Goal: Transaction & Acquisition: Purchase product/service

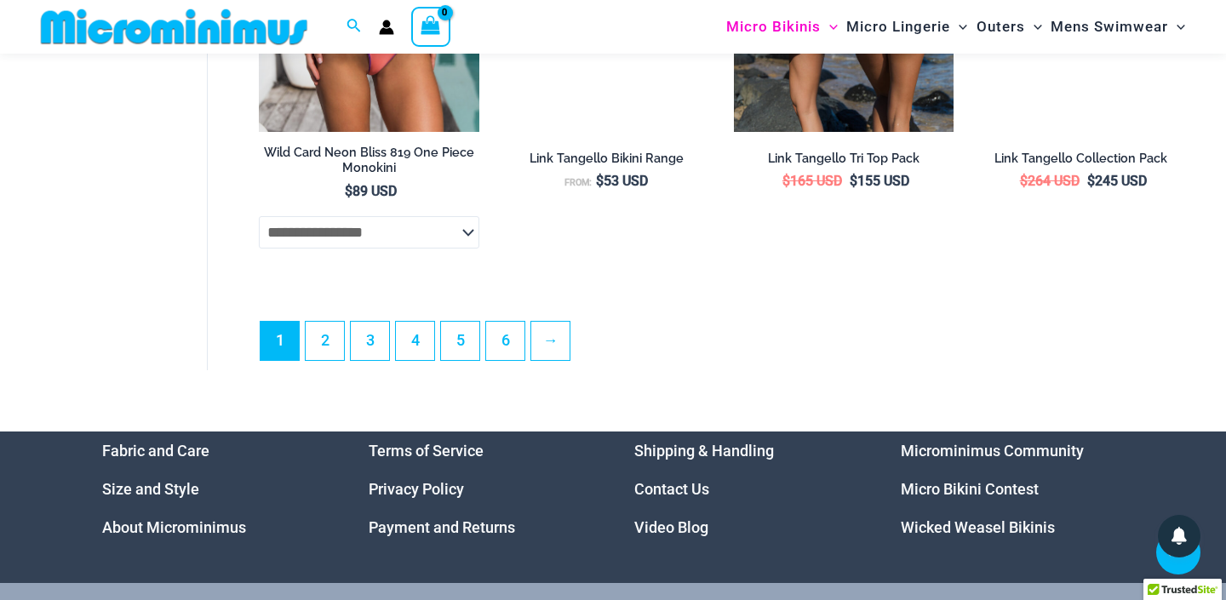
scroll to position [4341, 0]
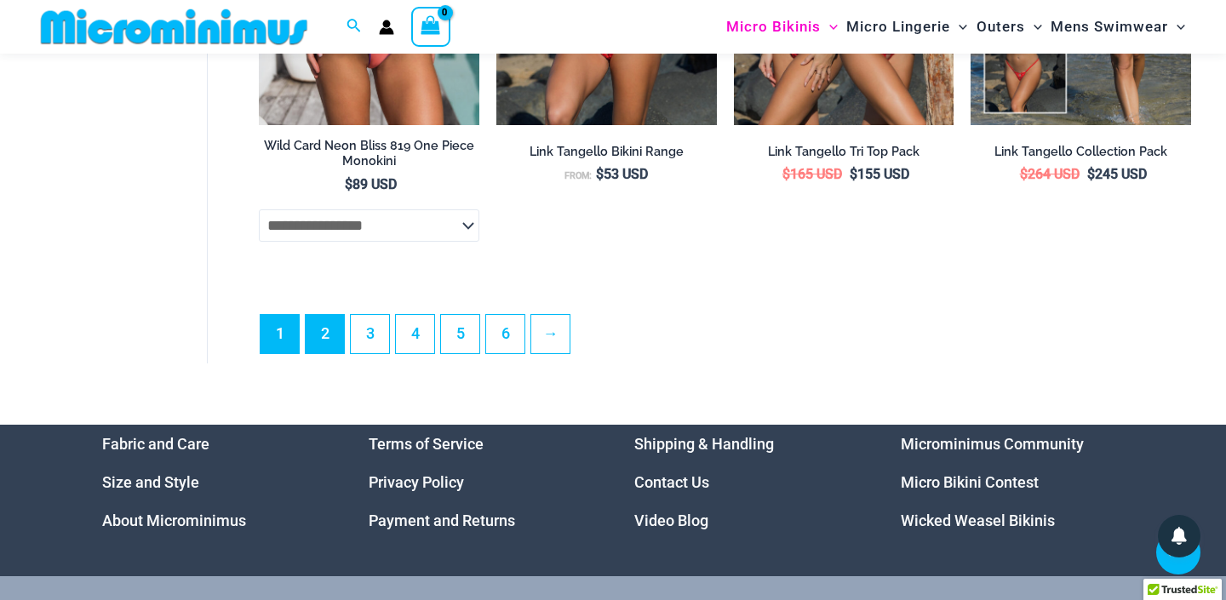
click at [319, 320] on link "2" at bounding box center [325, 334] width 38 height 38
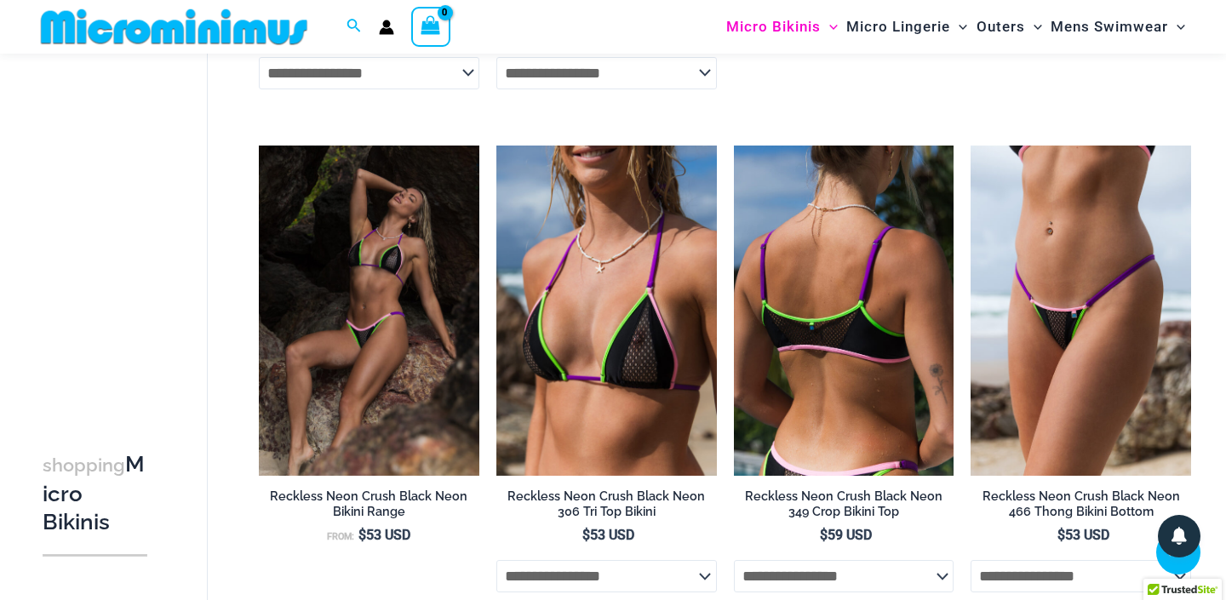
scroll to position [2561, 0]
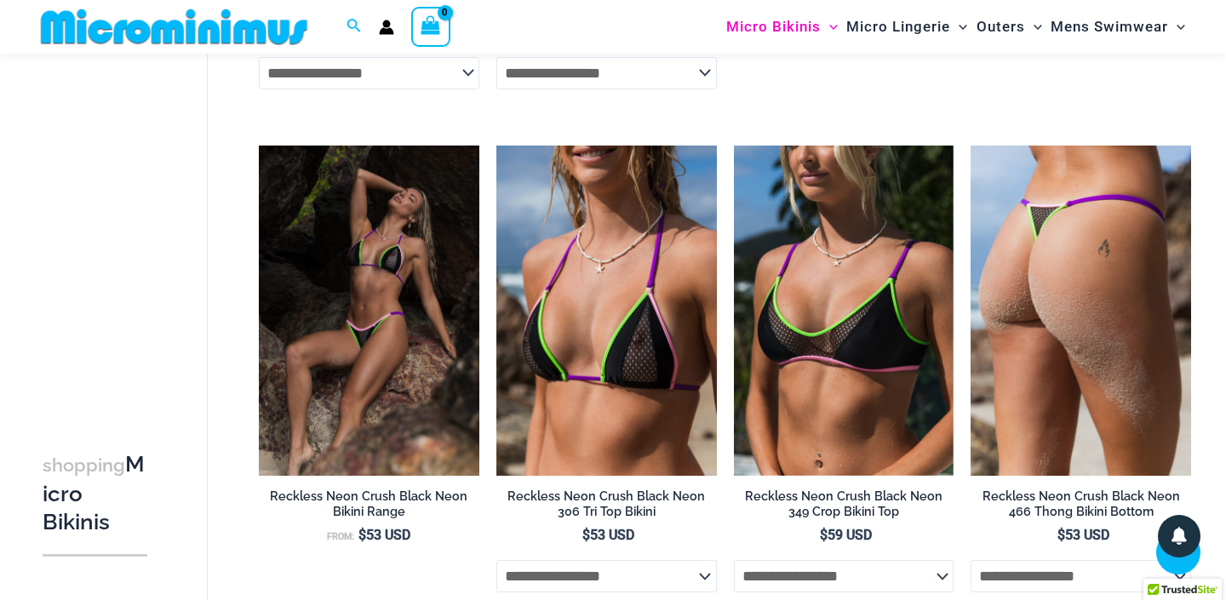
click at [1100, 312] on img at bounding box center [1080, 311] width 220 height 330
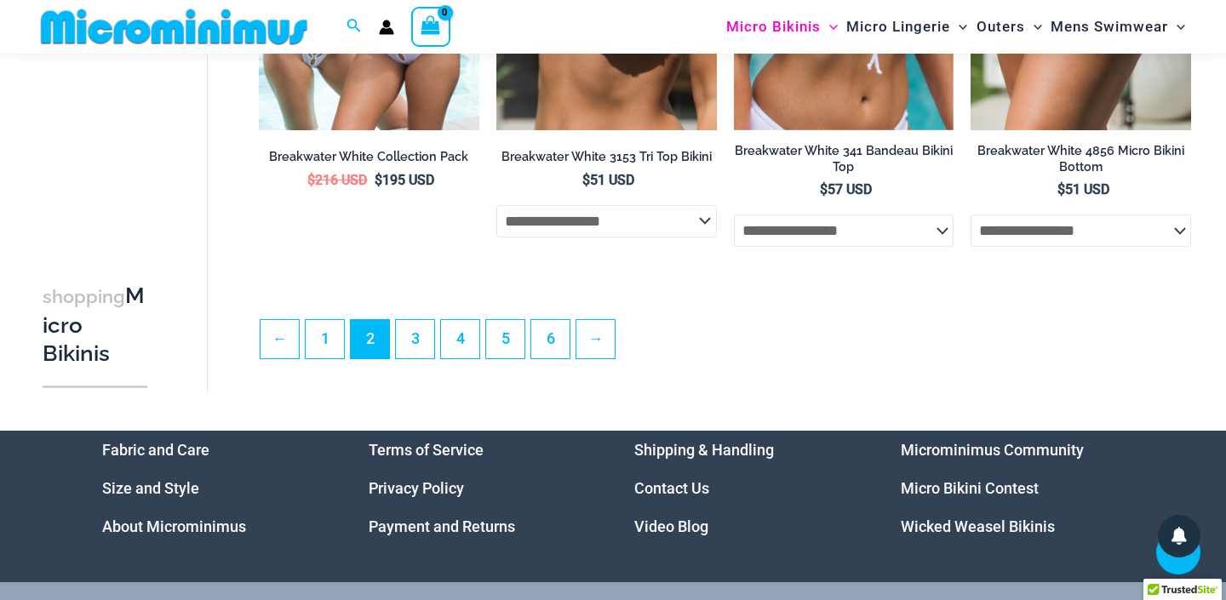
scroll to position [3923, 0]
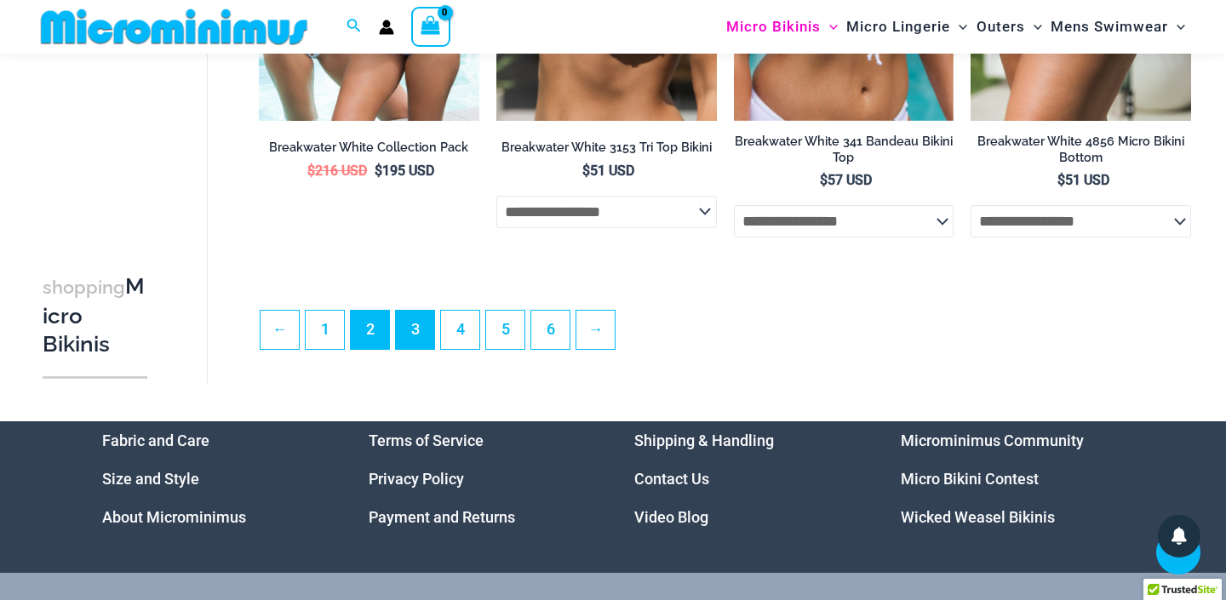
click at [415, 315] on link "3" at bounding box center [415, 330] width 38 height 38
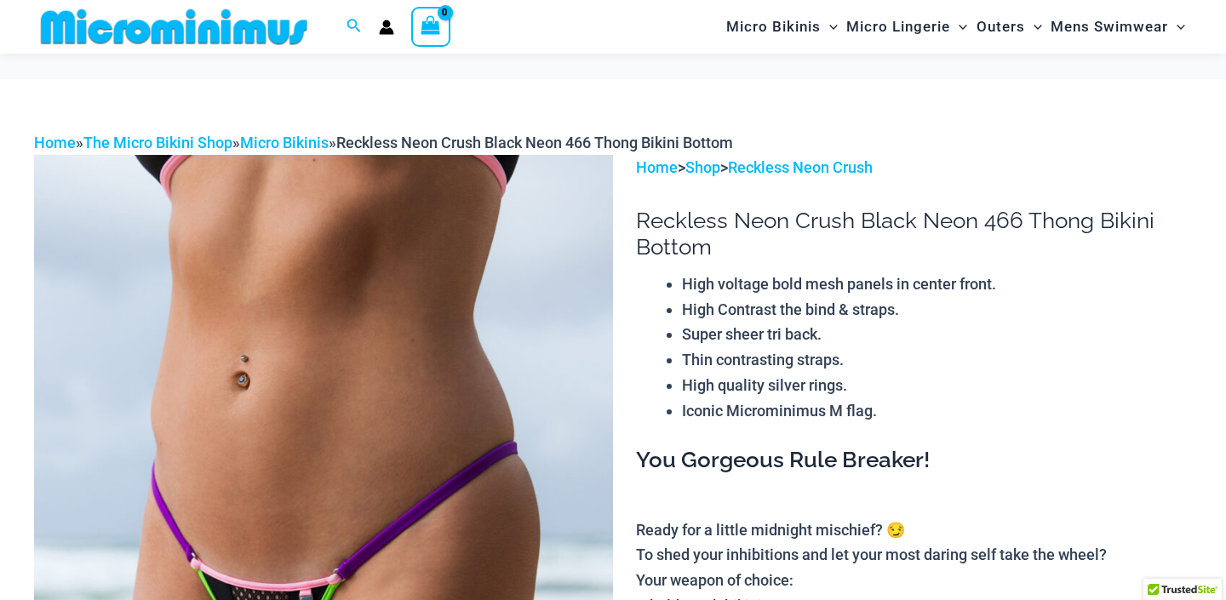
scroll to position [186, 0]
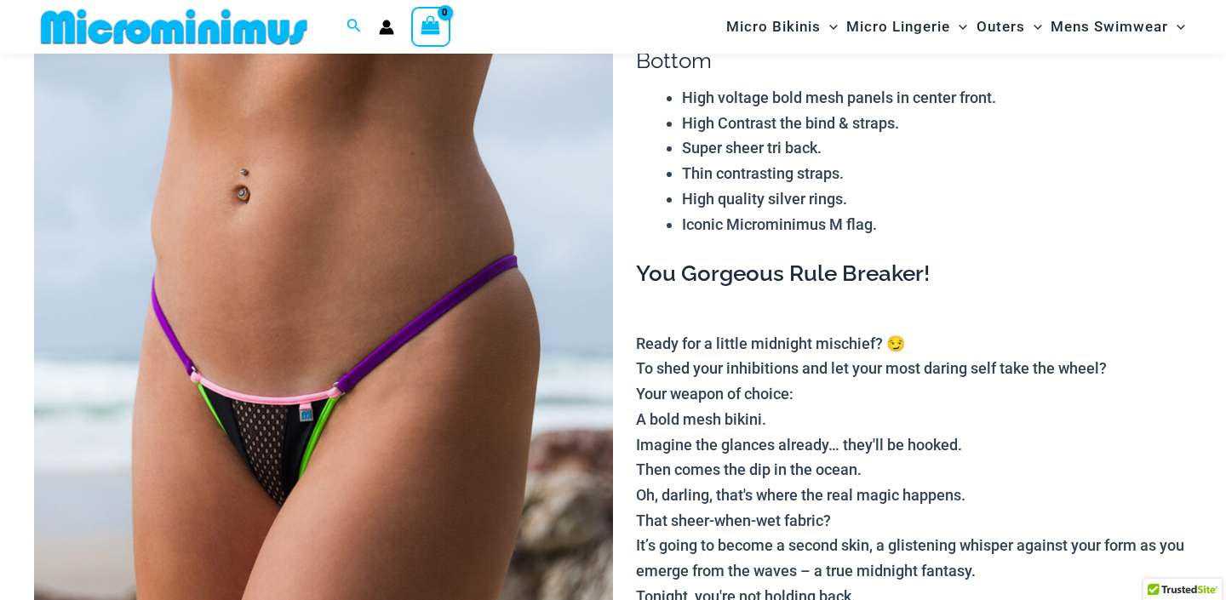
click at [402, 352] on img at bounding box center [323, 403] width 579 height 868
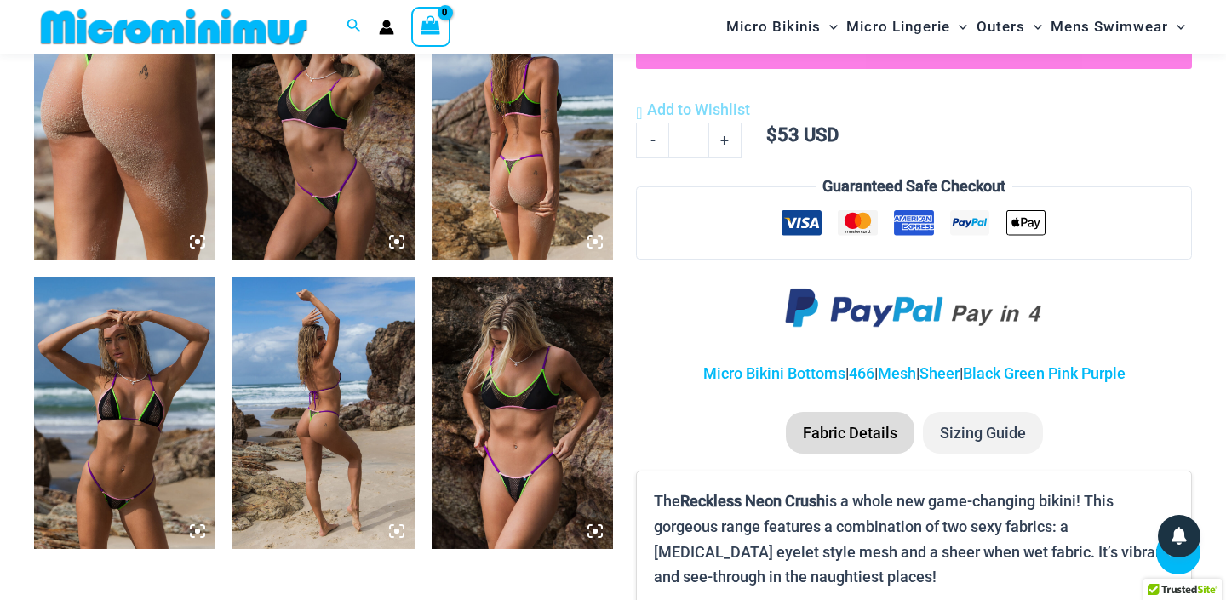
click at [597, 528] on icon at bounding box center [594, 531] width 15 height 15
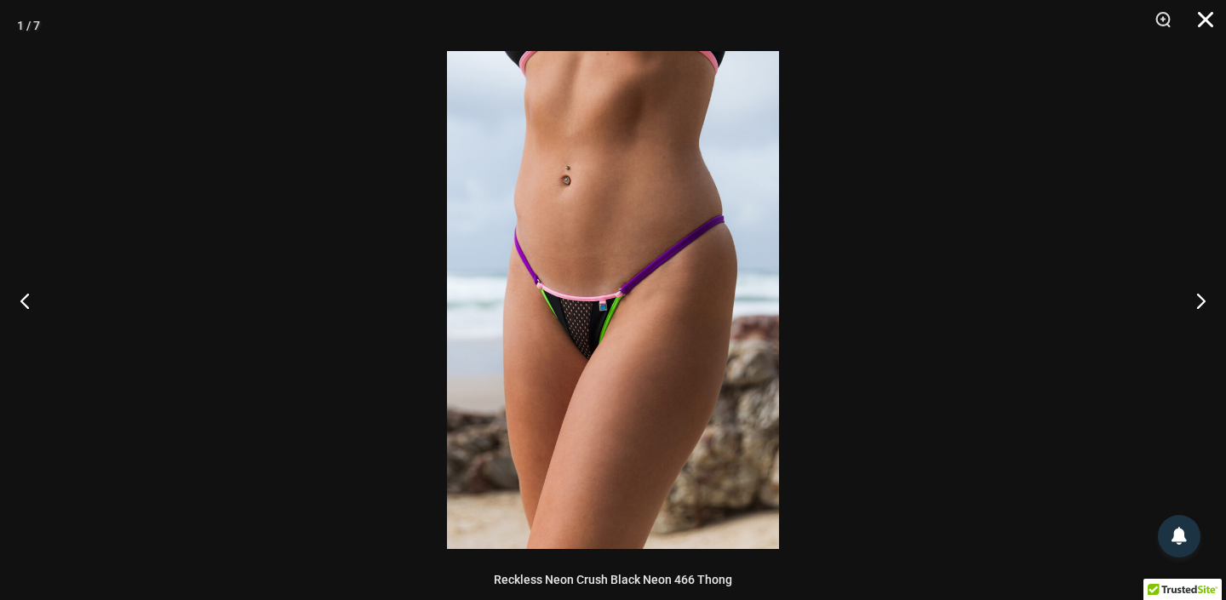
click at [1205, 14] on button "Close" at bounding box center [1199, 25] width 43 height 51
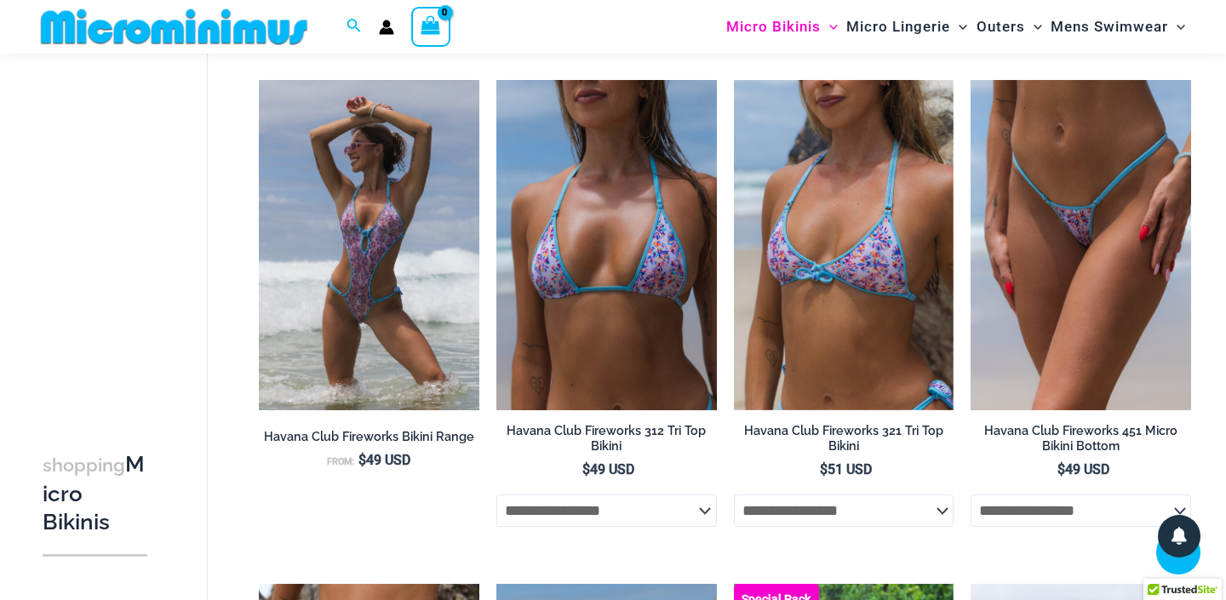
scroll to position [3133, 0]
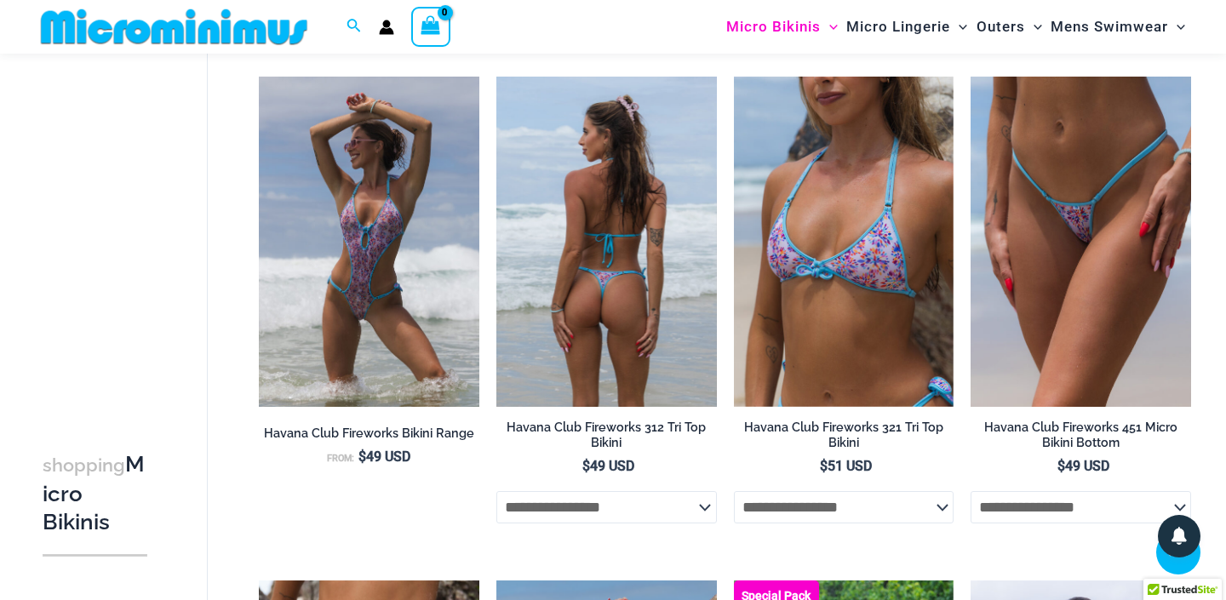
click at [618, 294] on img at bounding box center [606, 242] width 220 height 330
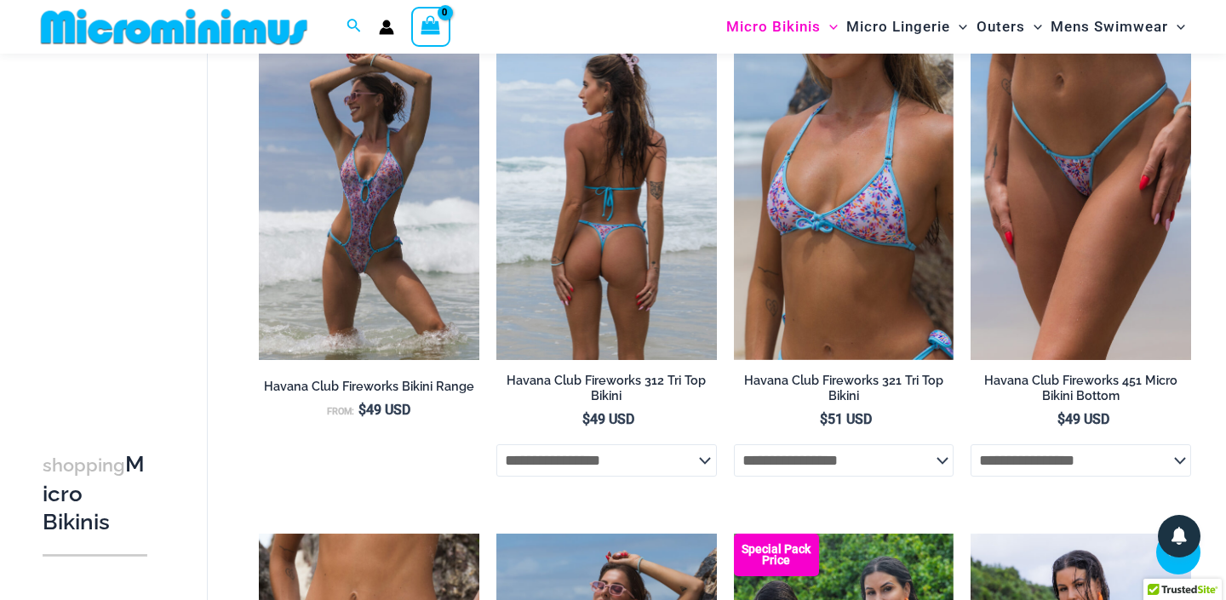
scroll to position [3170, 0]
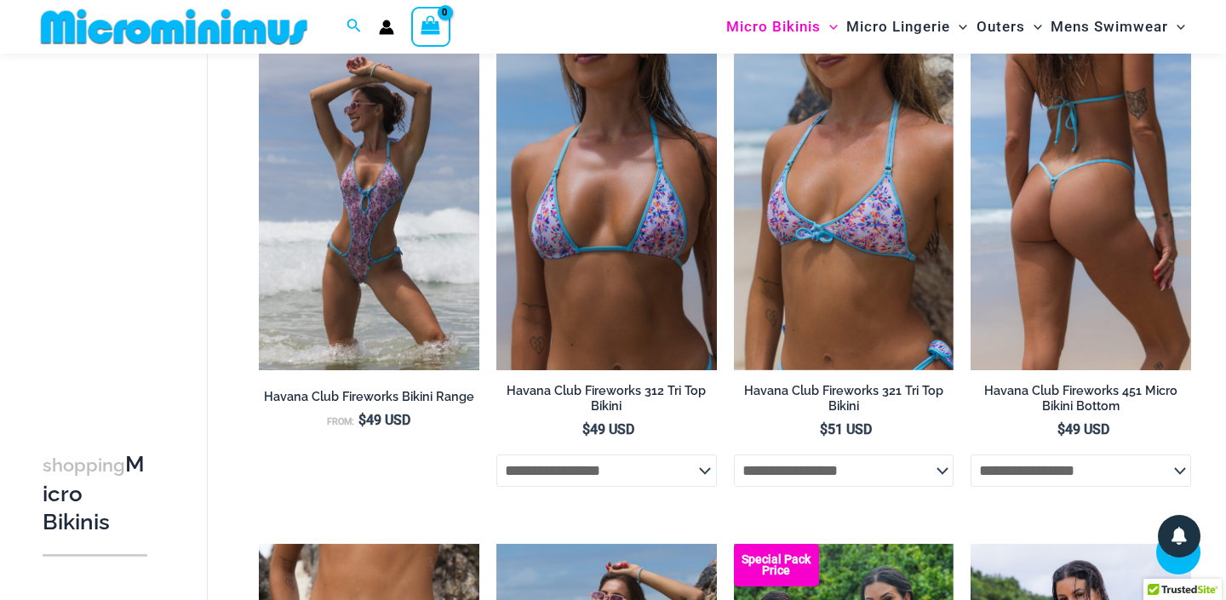
click at [1050, 196] on img at bounding box center [1080, 205] width 220 height 330
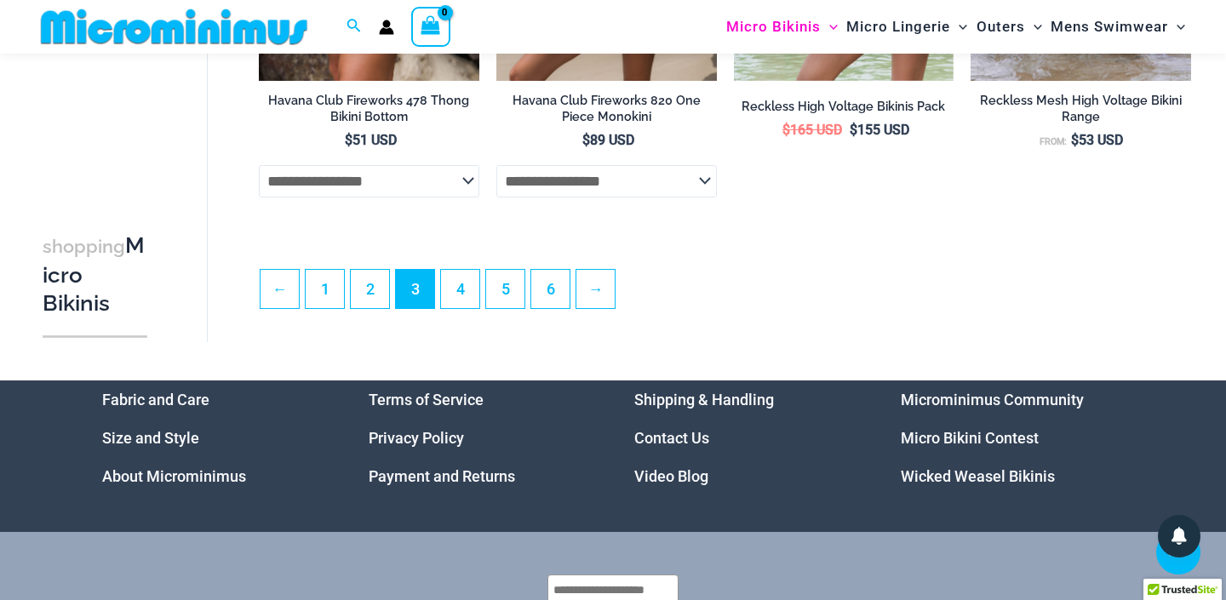
scroll to position [4005, 0]
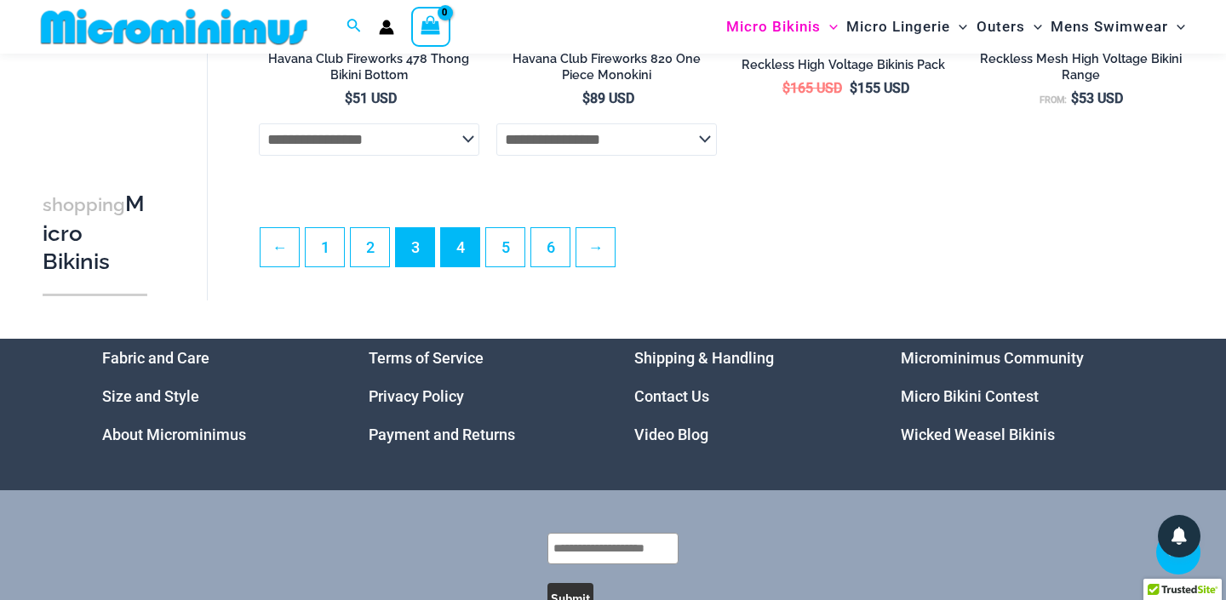
click at [459, 243] on link "4" at bounding box center [460, 247] width 38 height 38
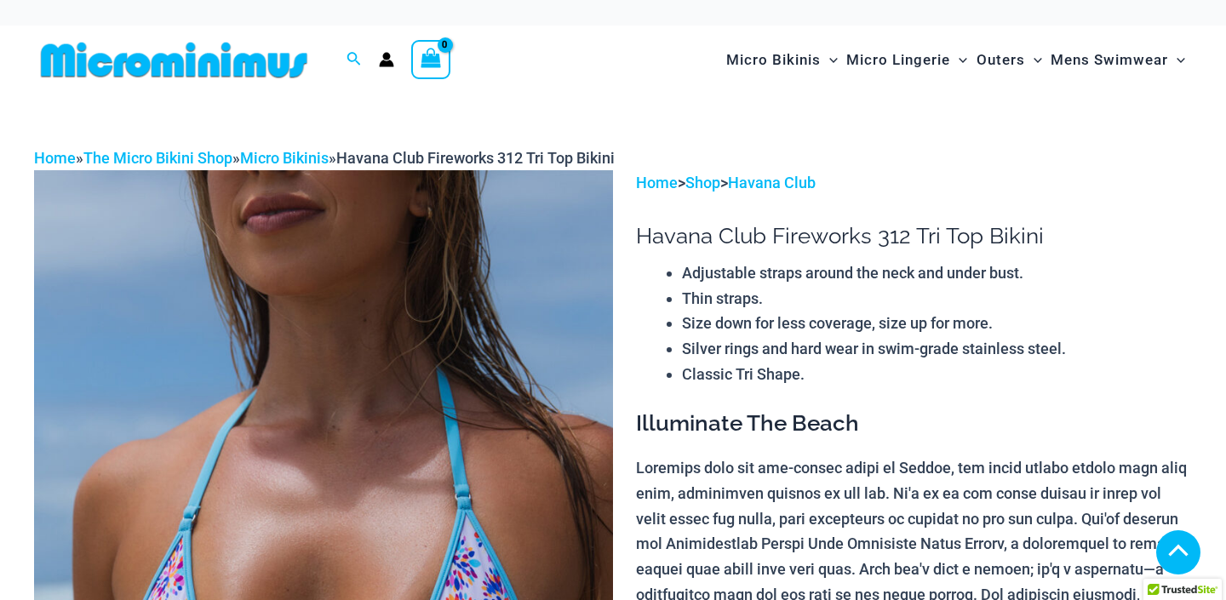
scroll to position [569, 0]
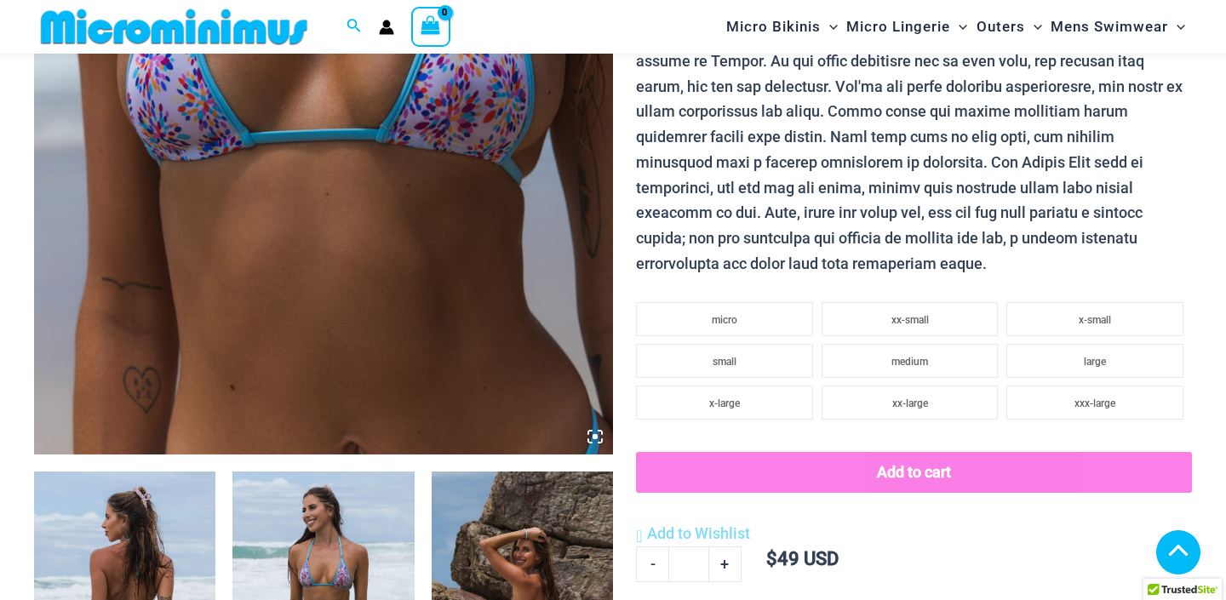
click at [194, 472] on img at bounding box center [124, 608] width 181 height 272
click at [605, 186] on img at bounding box center [323, 20] width 579 height 868
click at [596, 434] on icon at bounding box center [594, 436] width 5 height 5
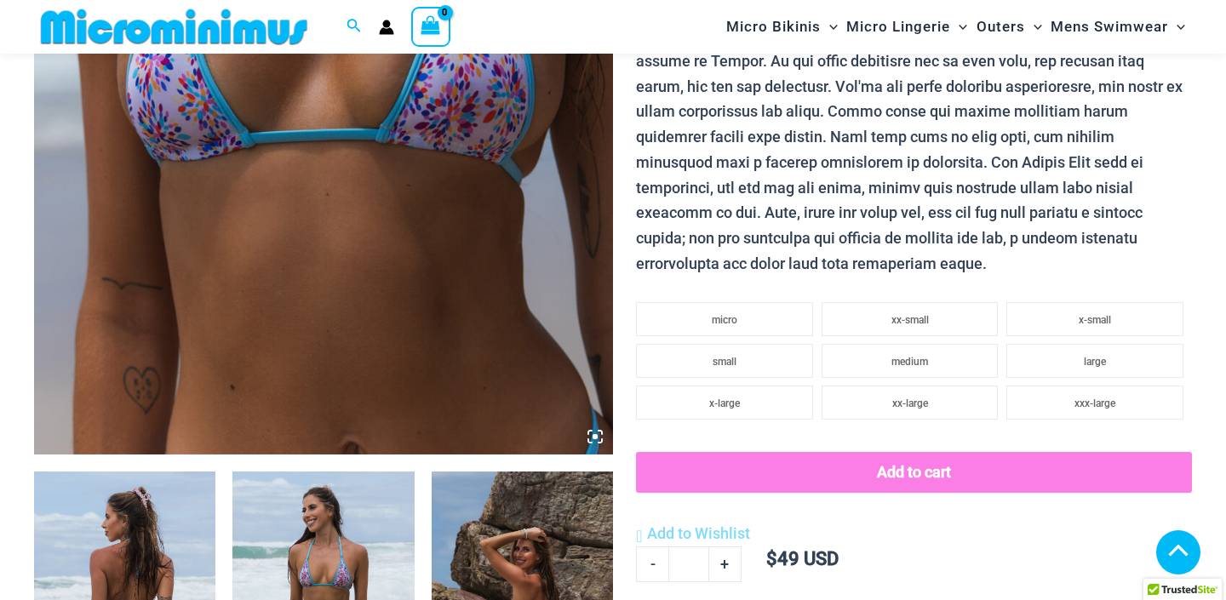
click at [596, 434] on icon at bounding box center [594, 436] width 5 height 5
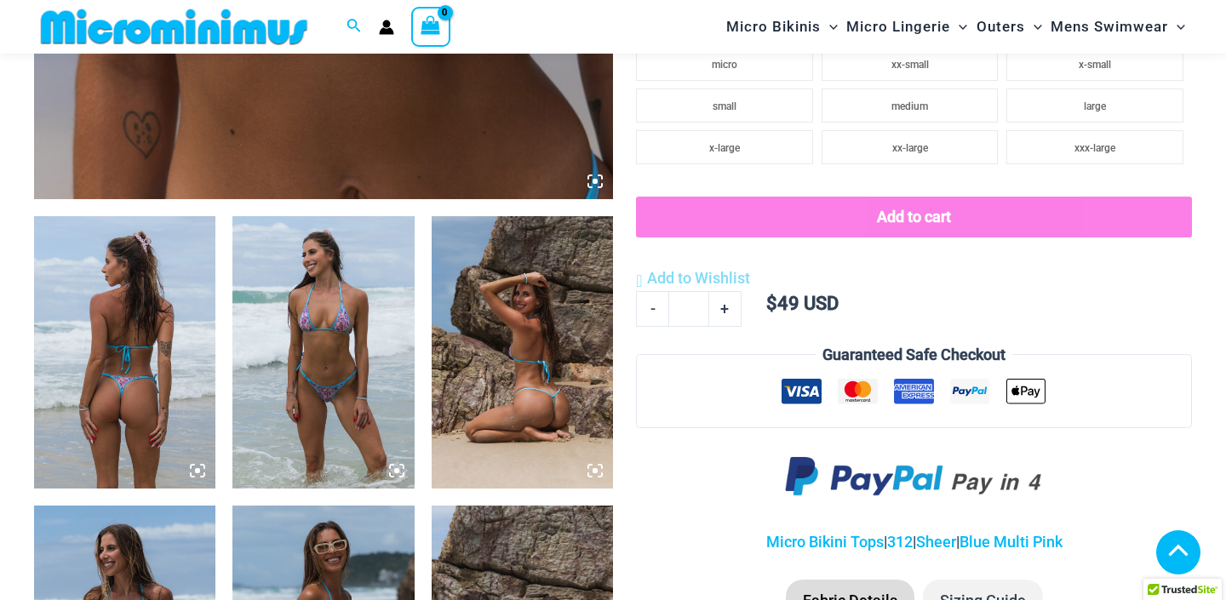
click at [368, 293] on img at bounding box center [322, 352] width 181 height 272
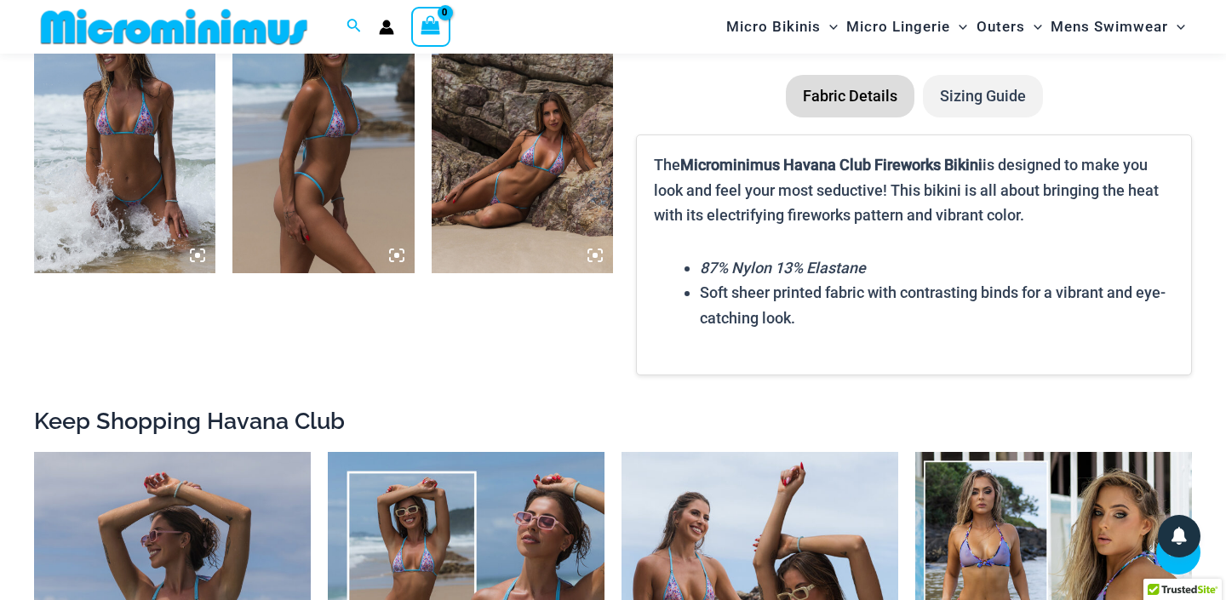
click at [595, 250] on icon at bounding box center [594, 255] width 15 height 15
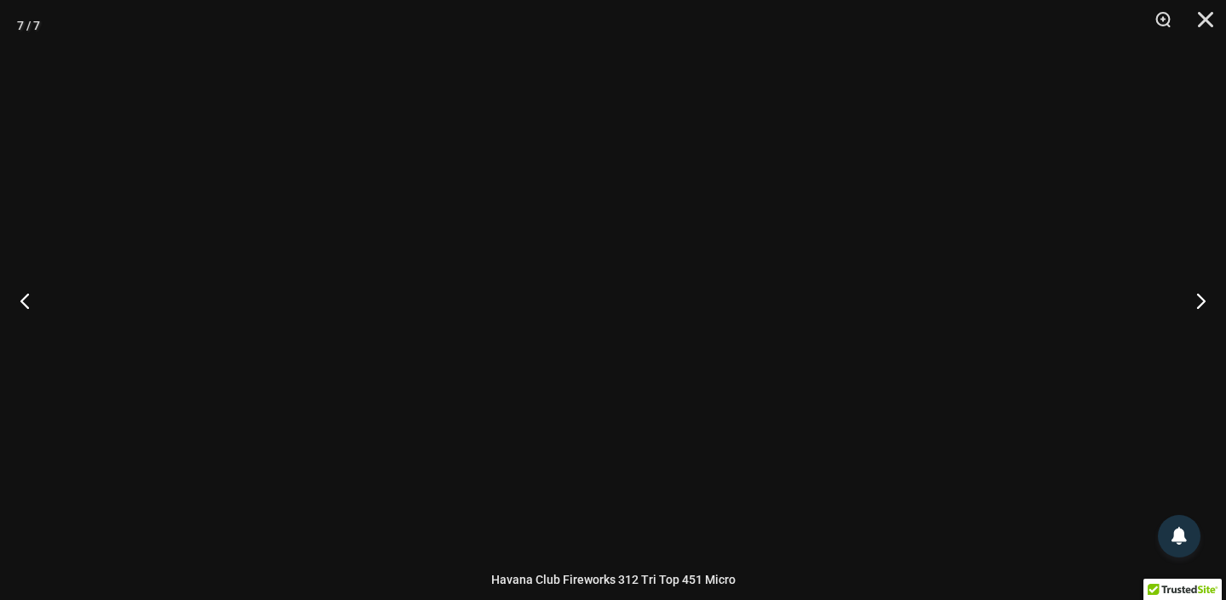
click at [595, 250] on div at bounding box center [613, 300] width 332 height 498
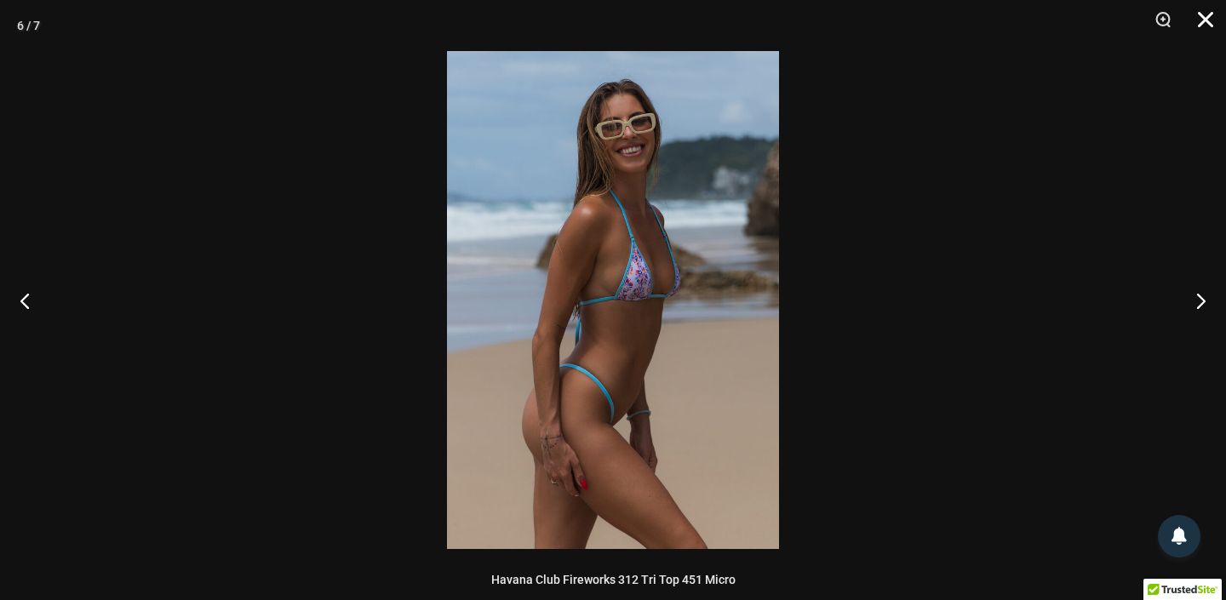
click at [1203, 22] on button "Close" at bounding box center [1199, 25] width 43 height 51
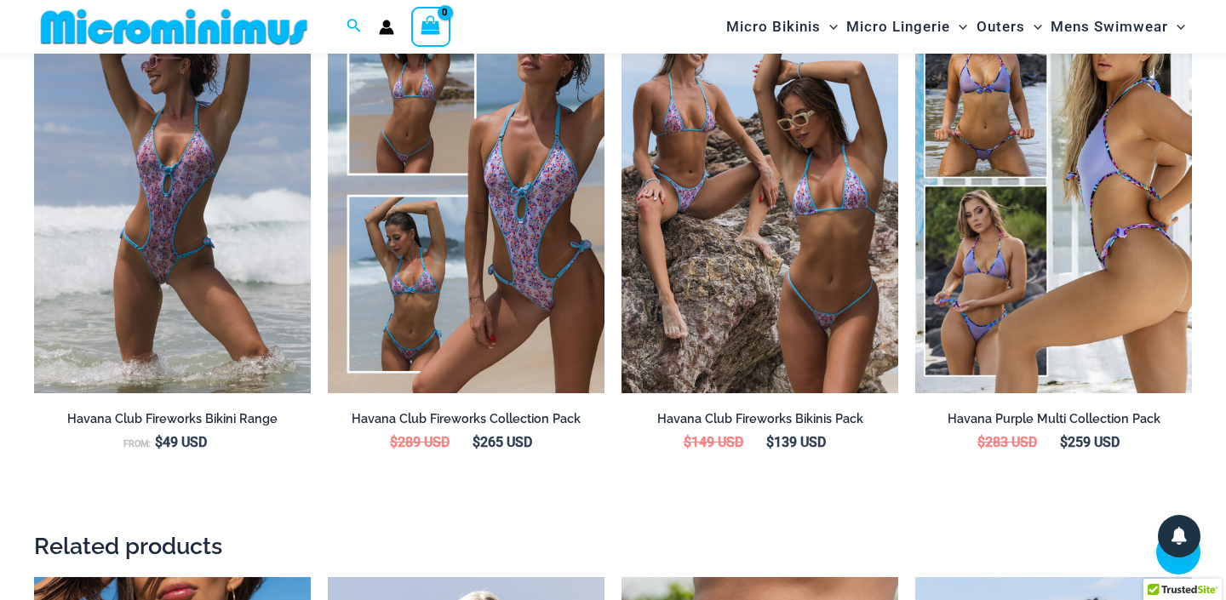
scroll to position [1820, 0]
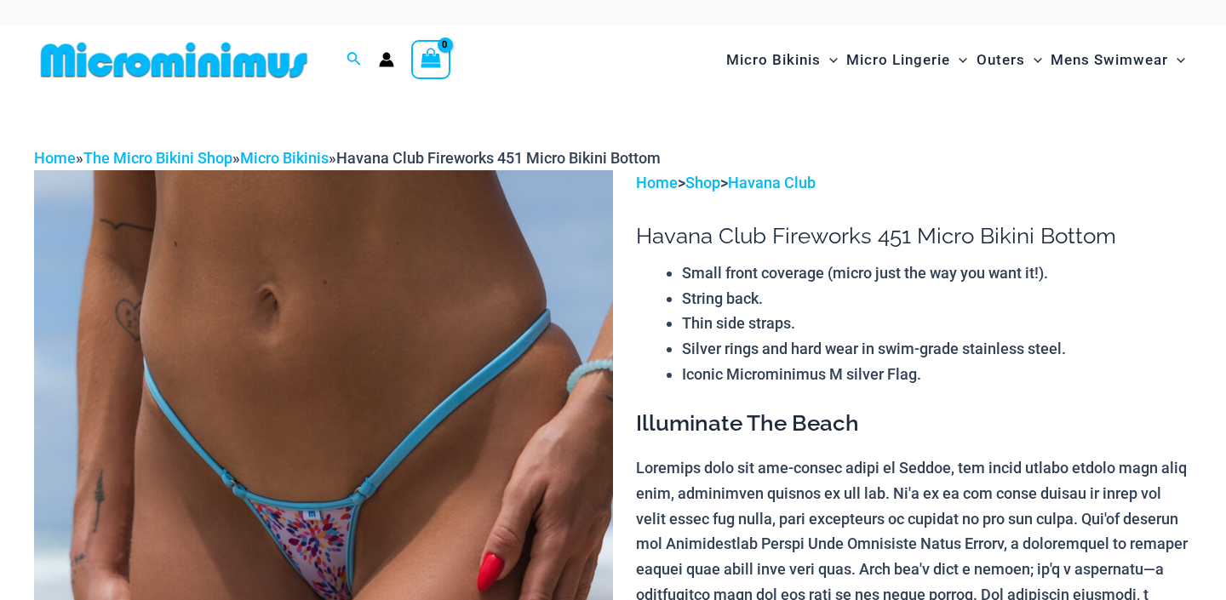
scroll to position [134, 0]
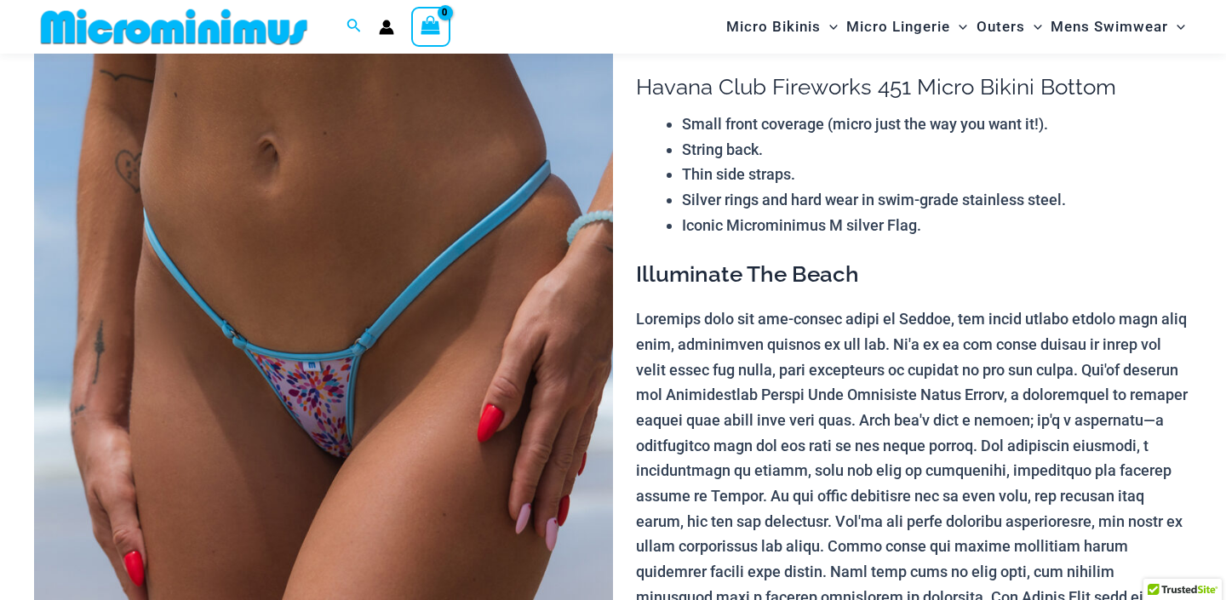
click at [426, 355] on img at bounding box center [323, 455] width 579 height 868
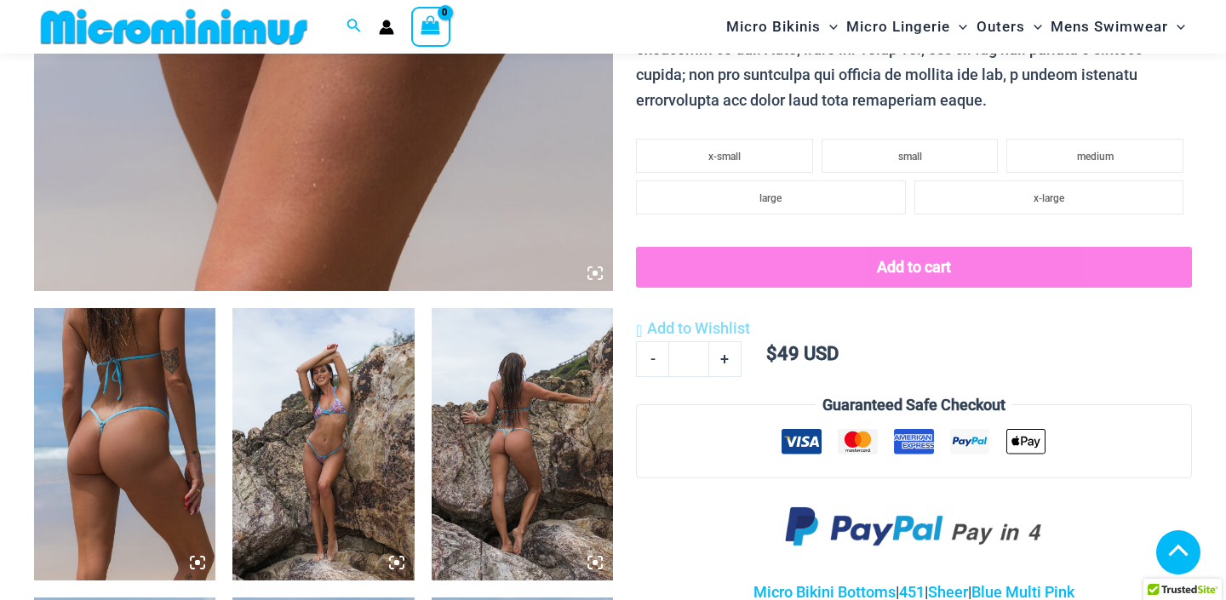
click at [595, 268] on icon at bounding box center [594, 273] width 15 height 15
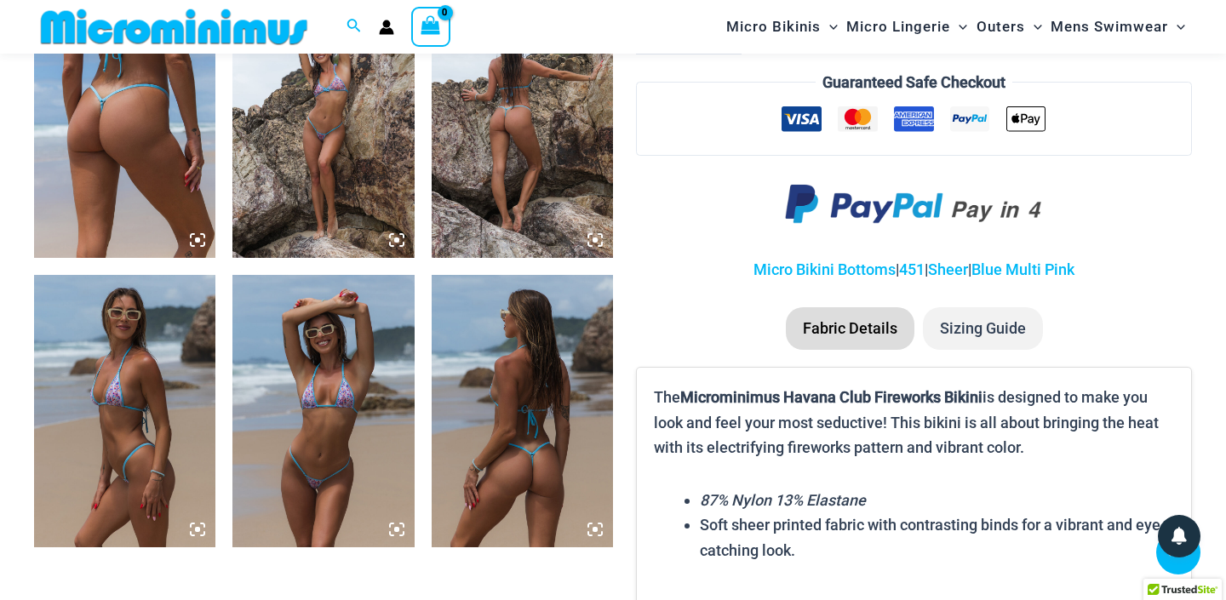
scroll to position [1063, 0]
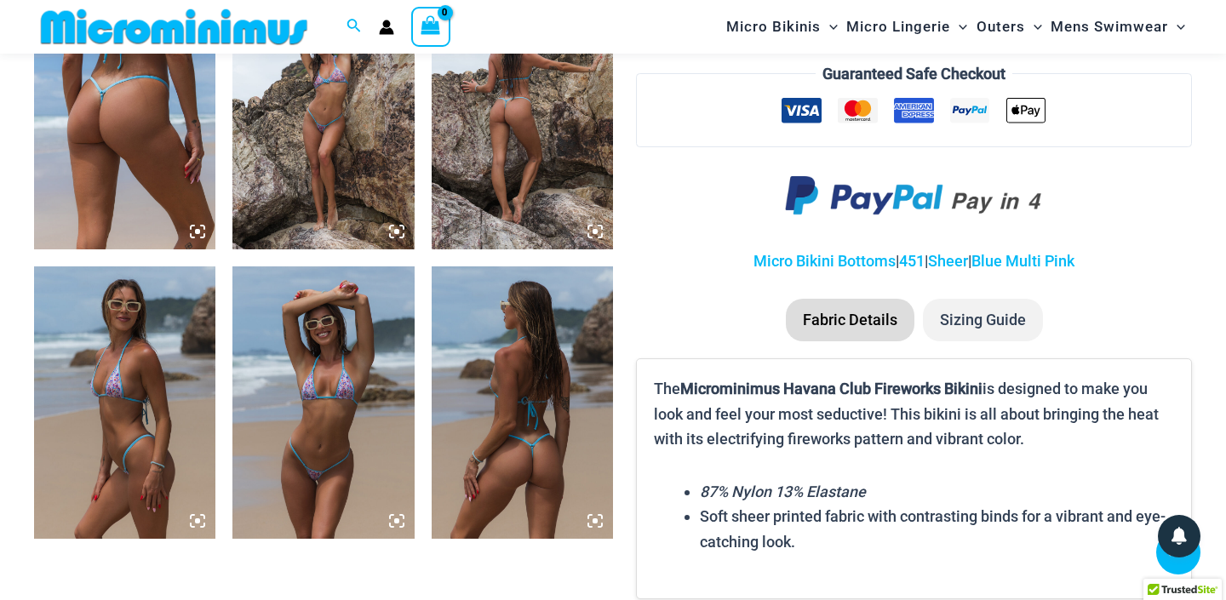
click at [589, 516] on icon at bounding box center [594, 520] width 15 height 15
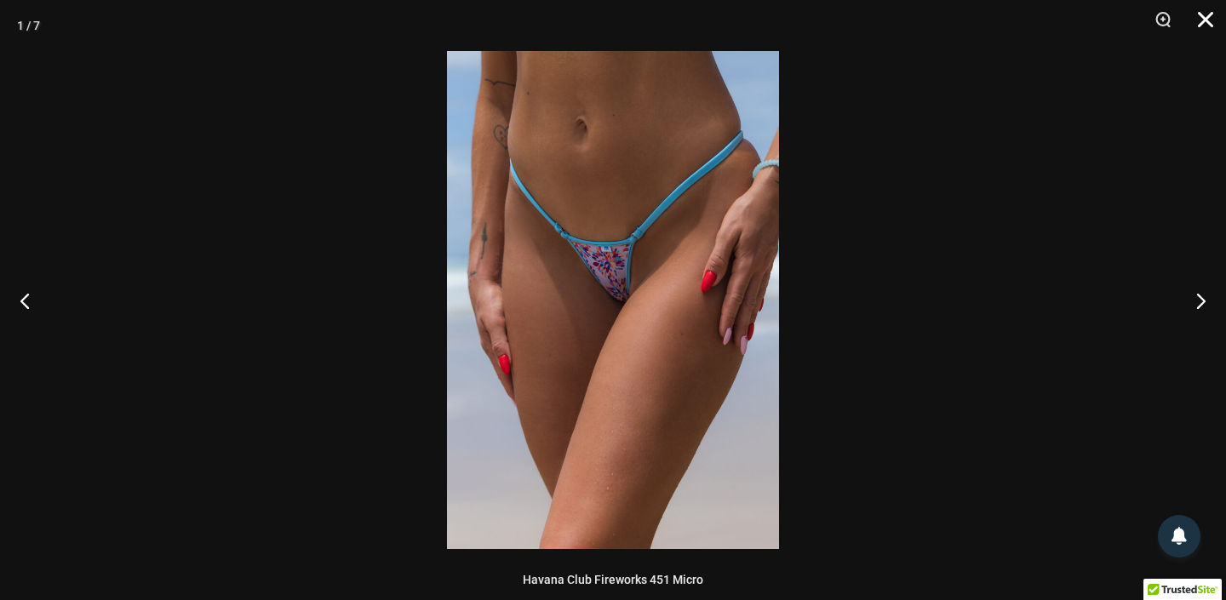
click at [1201, 16] on button "Close" at bounding box center [1199, 25] width 43 height 51
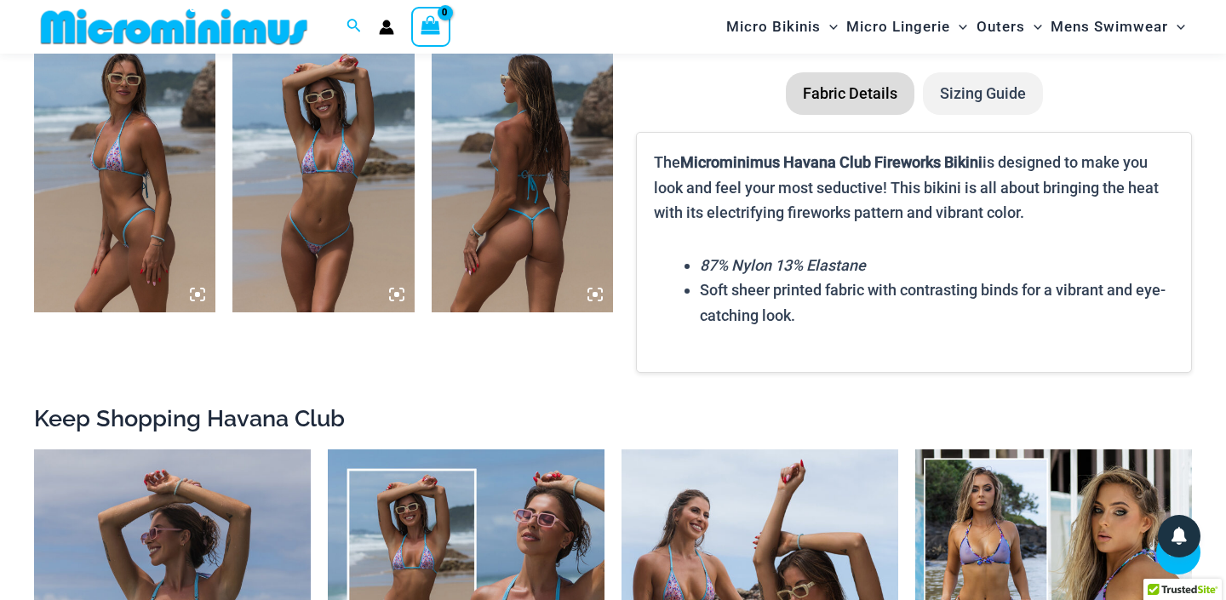
scroll to position [1302, 0]
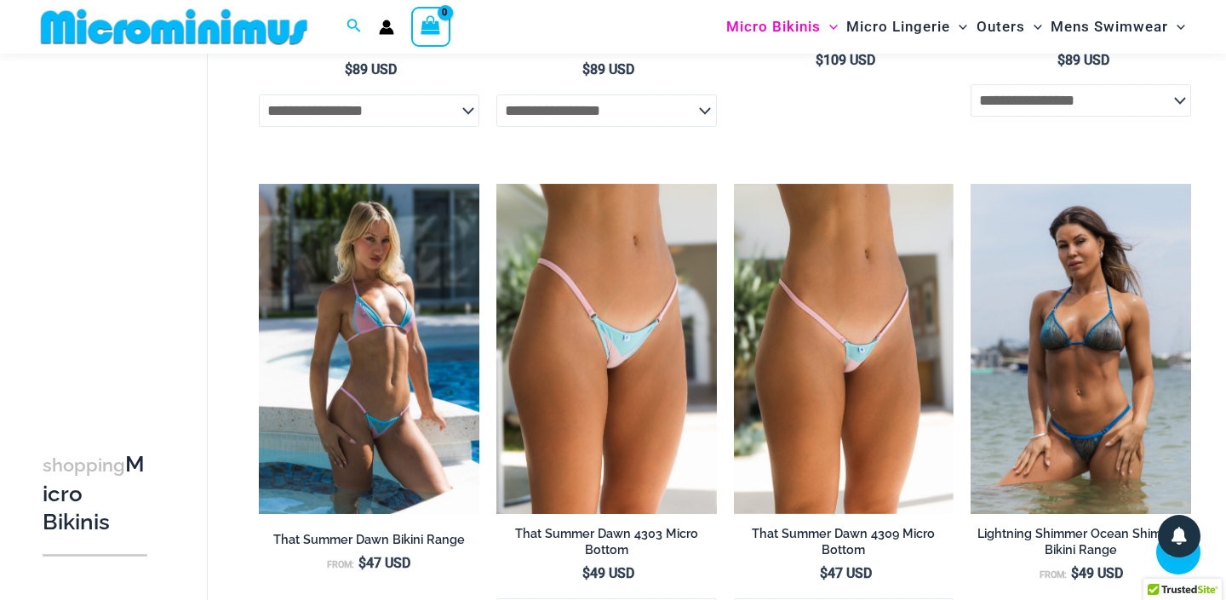
scroll to position [3008, 0]
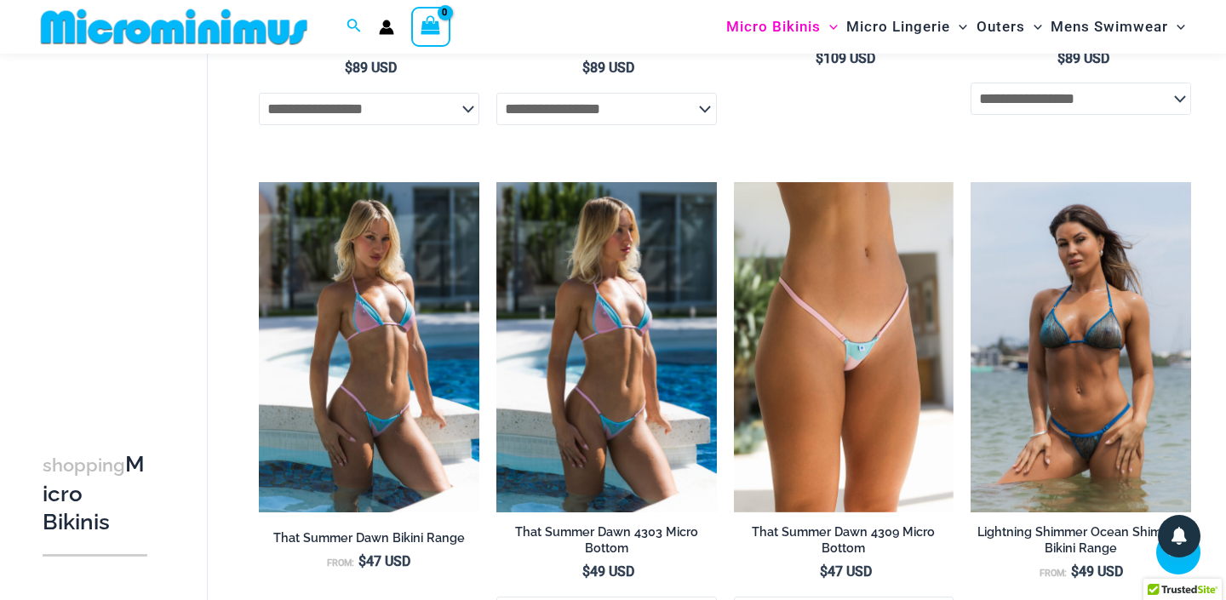
click at [593, 280] on img at bounding box center [606, 347] width 220 height 330
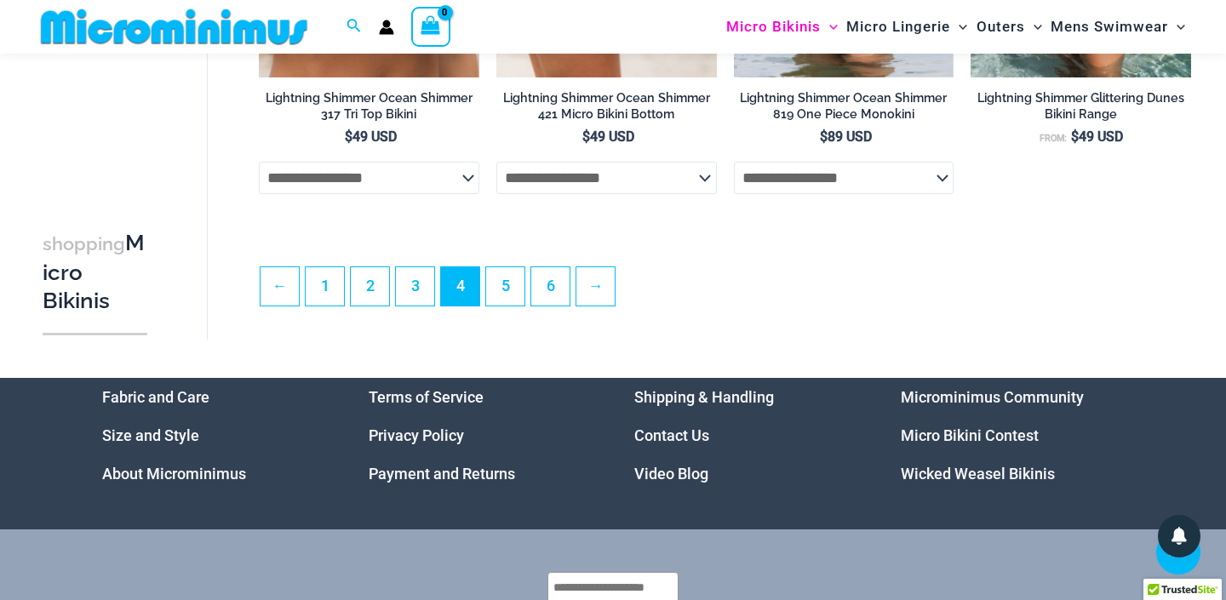
scroll to position [3951, 0]
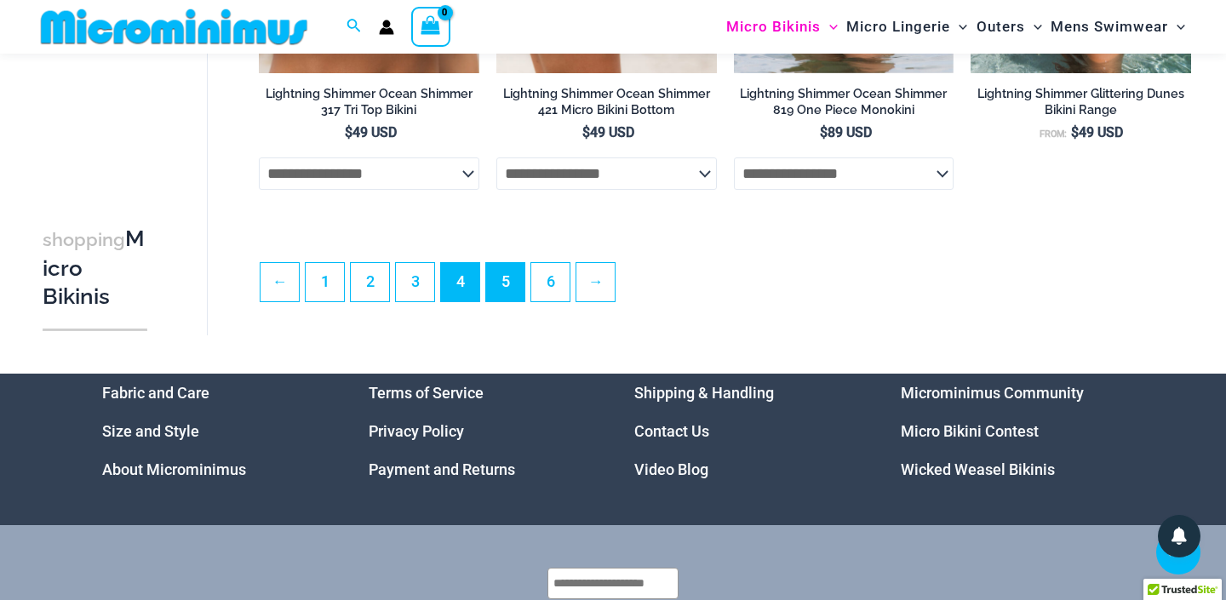
click at [515, 273] on link "5" at bounding box center [505, 282] width 38 height 38
